Goal: Information Seeking & Learning: Learn about a topic

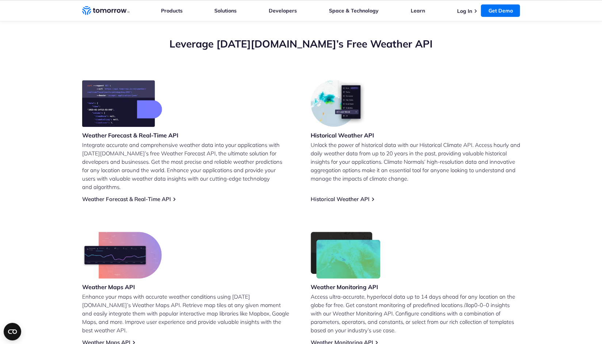
click at [133, 137] on h3 "Weather Forecast & Real-Time API" at bounding box center [130, 135] width 96 height 8
click at [162, 137] on h3 "Weather Forecast & Real-Time API" at bounding box center [130, 135] width 96 height 8
click at [337, 138] on h3 "Historical Weather API" at bounding box center [343, 135] width 64 height 8
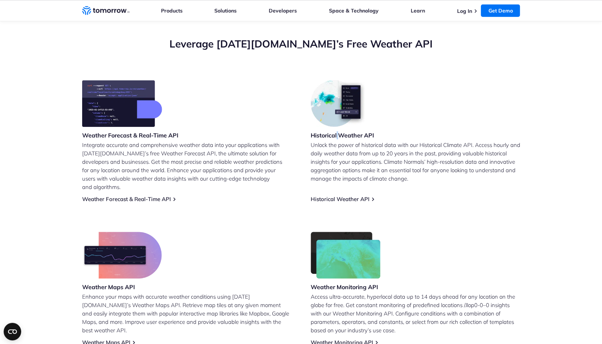
click at [337, 138] on h3 "Historical Weather API" at bounding box center [343, 135] width 64 height 8
click at [115, 283] on h3 "Weather Maps API" at bounding box center [122, 287] width 80 height 8
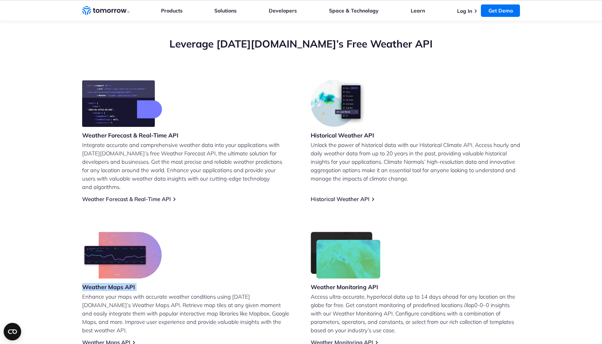
scroll to position [365, 0]
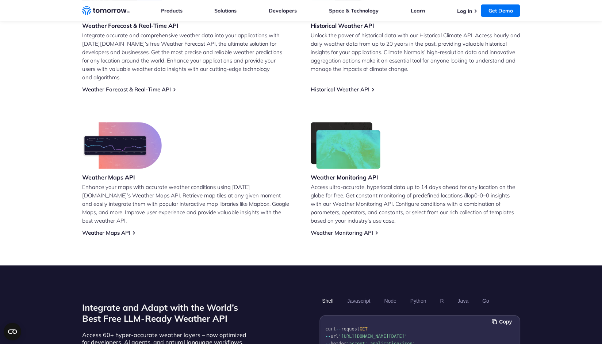
click at [358, 173] on h3 "Weather Monitoring API" at bounding box center [346, 177] width 70 height 8
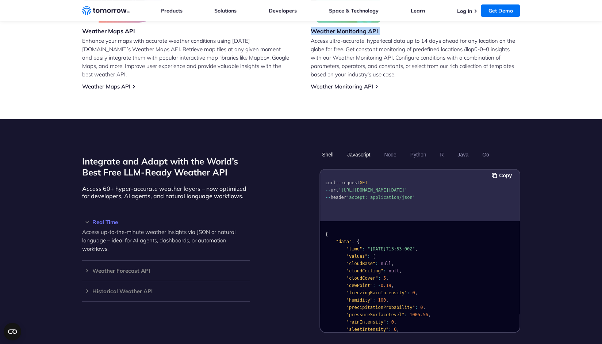
click at [362, 148] on button "Javascript" at bounding box center [359, 154] width 28 height 12
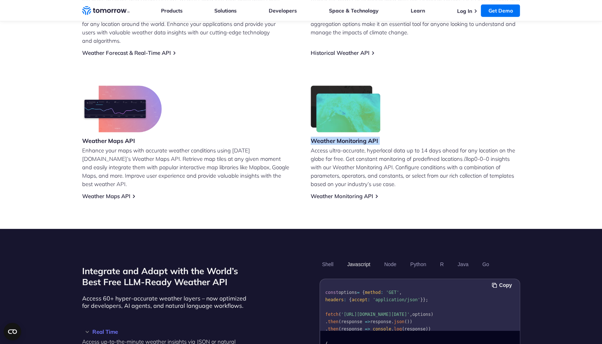
scroll to position [548, 0]
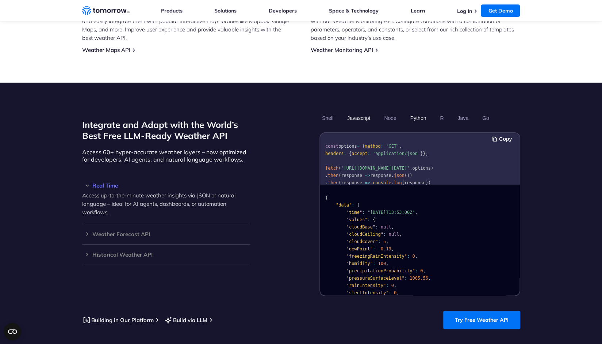
click at [420, 112] on button "Python" at bounding box center [418, 118] width 21 height 12
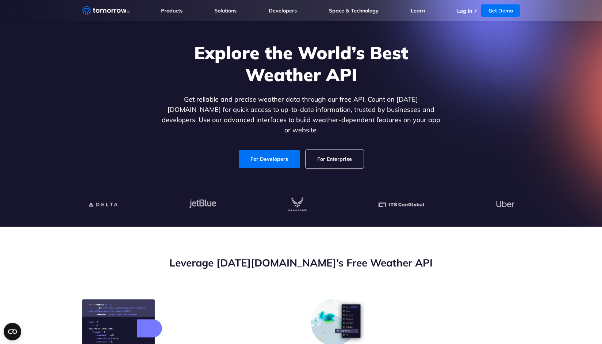
scroll to position [0, 0]
